Goal: Find specific page/section: Find specific page/section

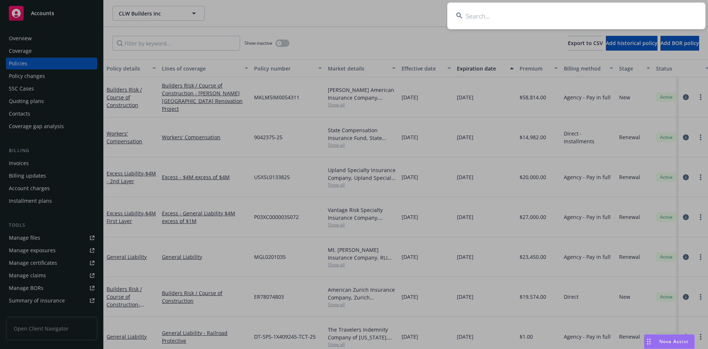
type input "898605441"
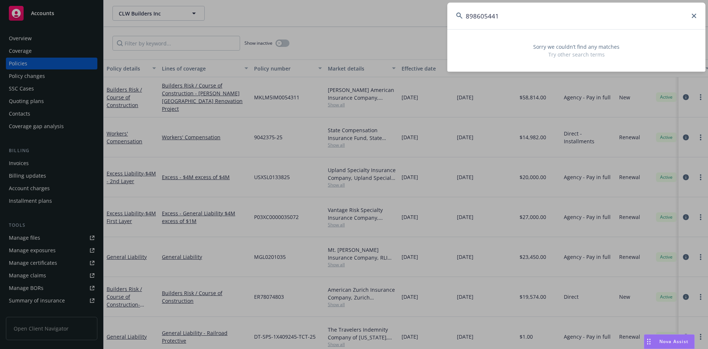
drag, startPoint x: 507, startPoint y: 14, endPoint x: 399, endPoint y: 14, distance: 107.7
click at [399, 14] on div "898605441 Sorry we couldn’t find any matches Try other search terms" at bounding box center [354, 174] width 708 height 349
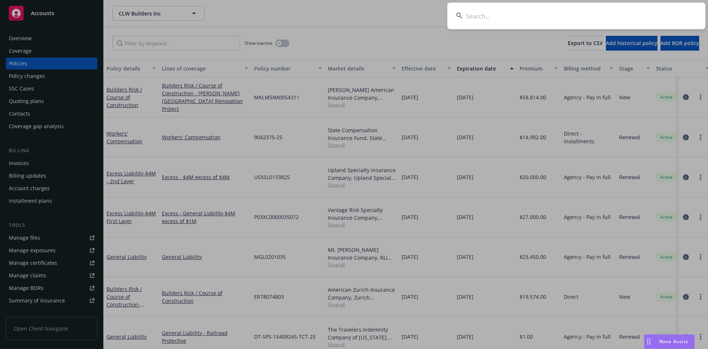
click at [485, 21] on input at bounding box center [576, 16] width 258 height 27
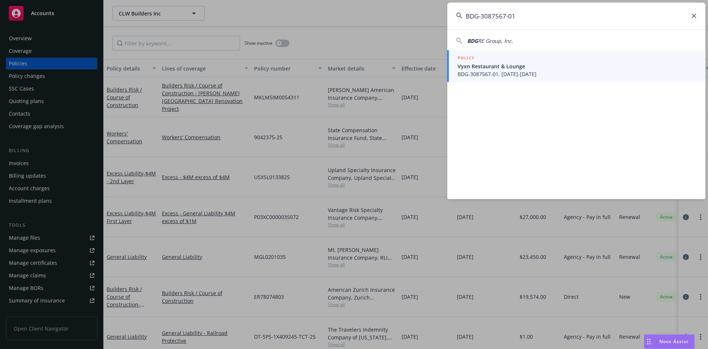
type input "BDG-3087567-01"
click at [497, 65] on span "Vyxn Restaurant & Lounge" at bounding box center [577, 66] width 239 height 8
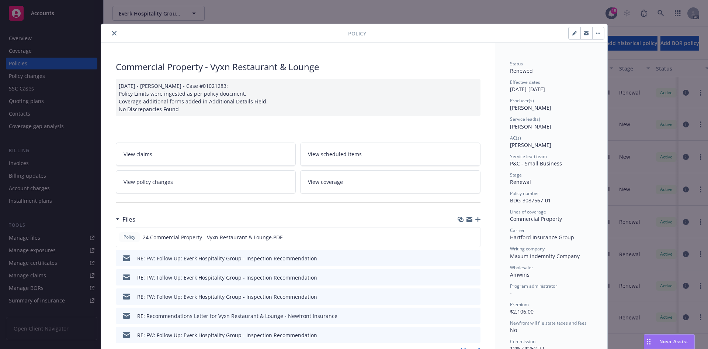
click at [112, 34] on icon "close" at bounding box center [114, 33] width 4 height 4
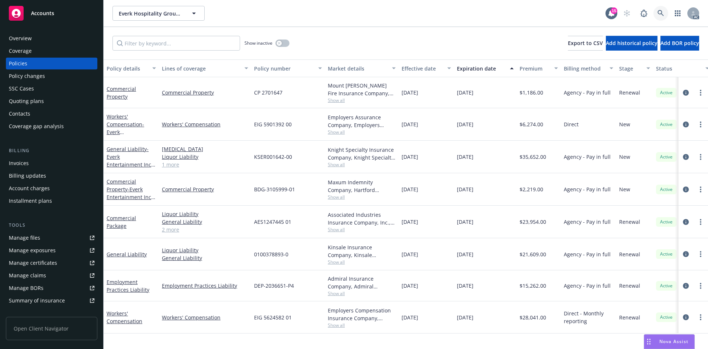
click at [663, 7] on link at bounding box center [661, 13] width 15 height 15
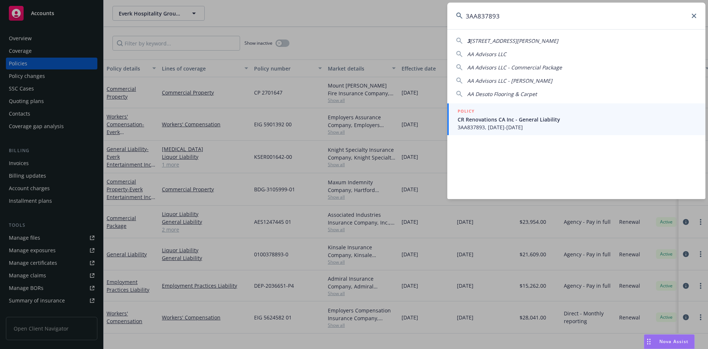
type input "3AA837893"
click at [578, 118] on span "CR Renovations CA Inc - General Liability" at bounding box center [577, 119] width 239 height 8
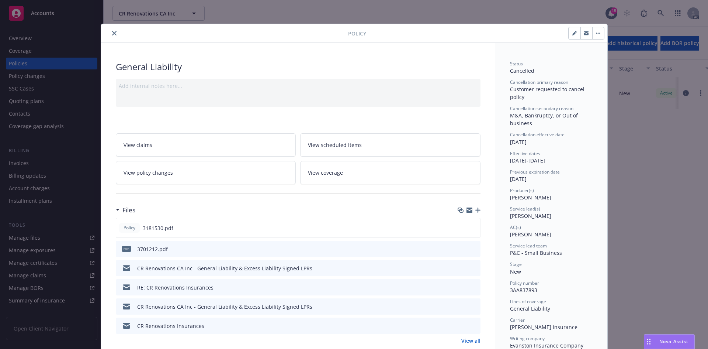
click at [112, 31] on icon "close" at bounding box center [114, 33] width 4 height 4
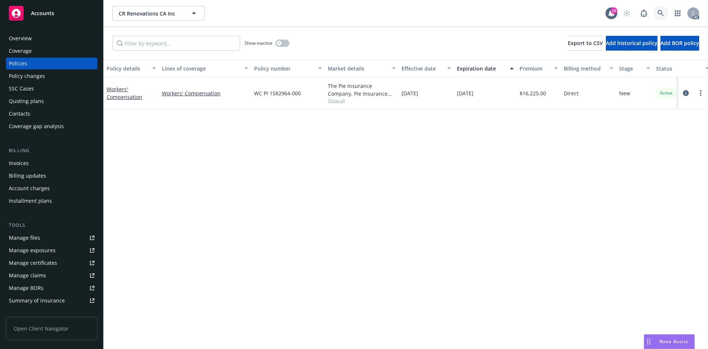
click at [661, 16] on icon at bounding box center [661, 13] width 7 height 7
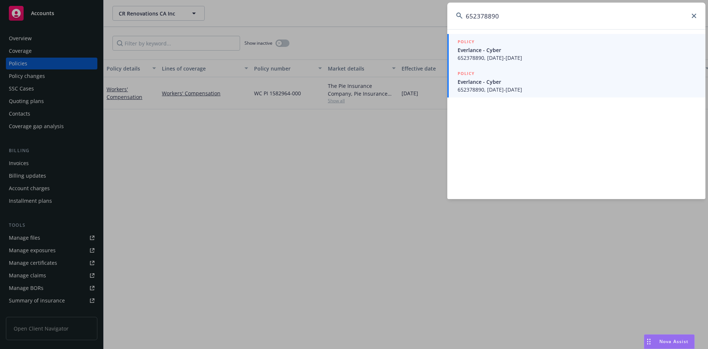
type input "652378890"
click at [536, 70] on div "POLICY" at bounding box center [577, 74] width 239 height 8
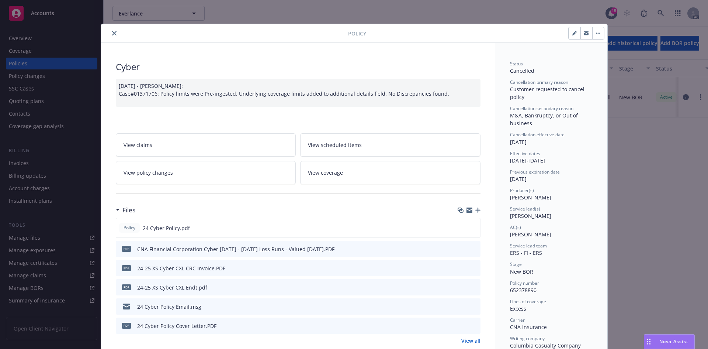
click at [110, 34] on button "close" at bounding box center [114, 33] width 9 height 9
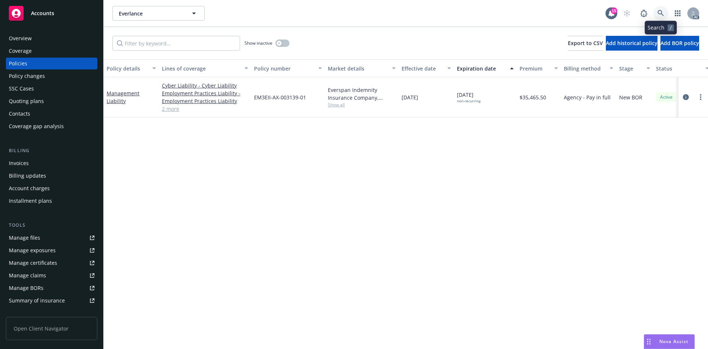
click at [659, 6] on link at bounding box center [661, 13] width 15 height 15
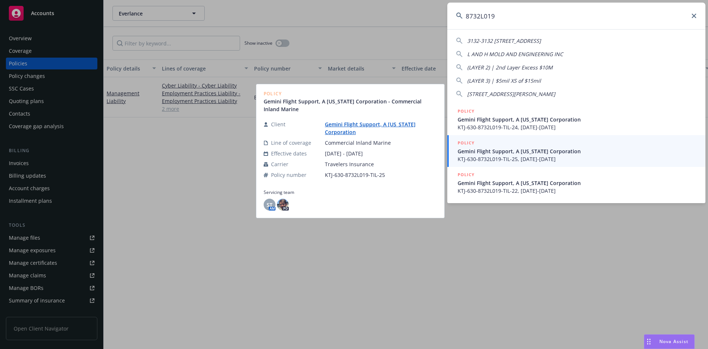
type input "8732L019"
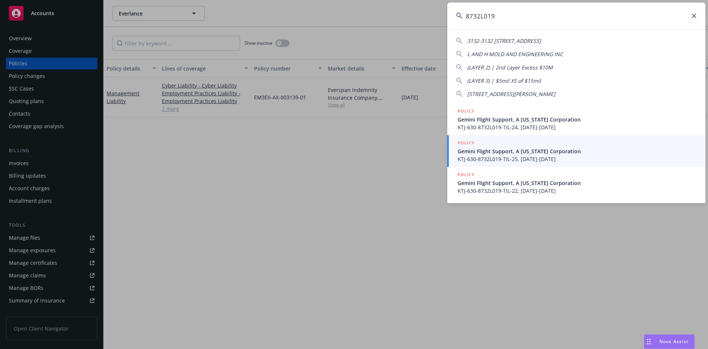
click at [542, 148] on span "Gemini Flight Support, A [US_STATE] Corporation" at bounding box center [577, 151] width 239 height 8
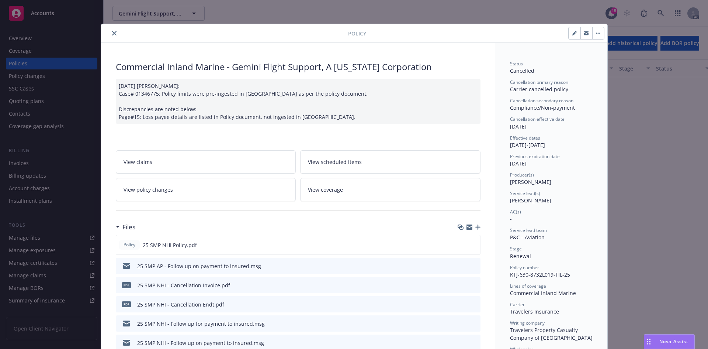
click at [110, 37] on button "close" at bounding box center [114, 33] width 9 height 9
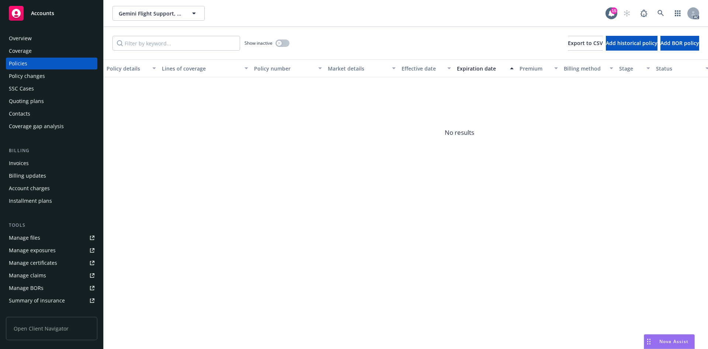
click at [57, 33] on div "Overview" at bounding box center [52, 38] width 86 height 12
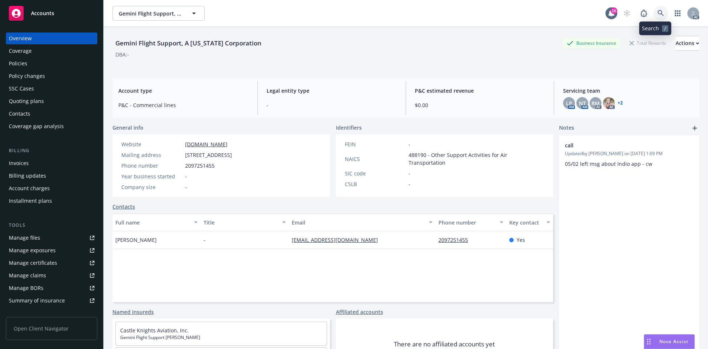
click at [663, 12] on link at bounding box center [661, 13] width 15 height 15
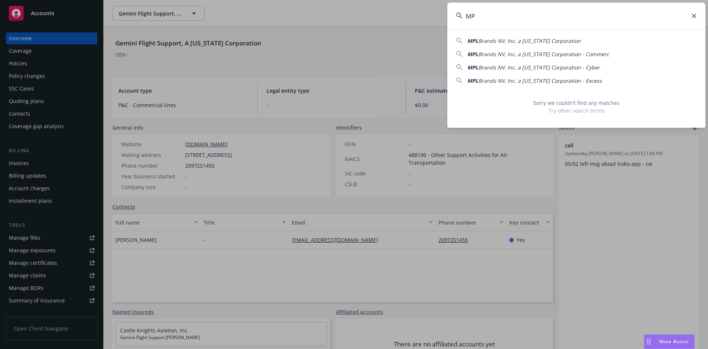
type input "M"
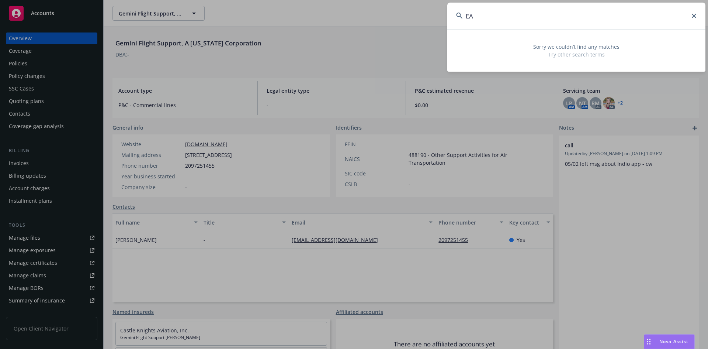
type input "E"
